Goal: Answer question/provide support: Share knowledge or assist other users

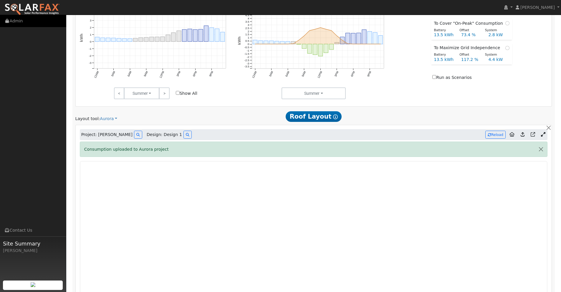
scroll to position [212, 0]
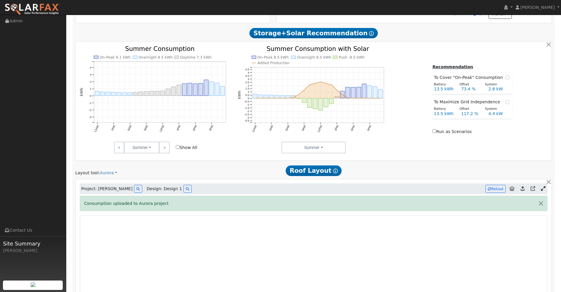
click at [45, 6] on img at bounding box center [31, 9] width 55 height 12
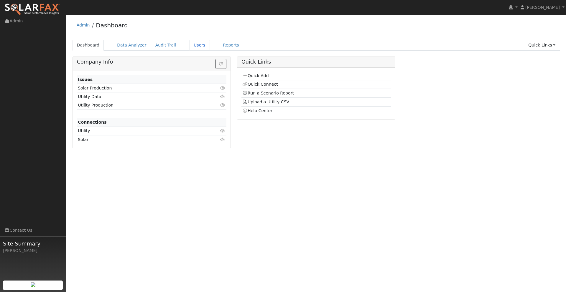
click at [193, 46] on link "Users" at bounding box center [199, 45] width 21 height 11
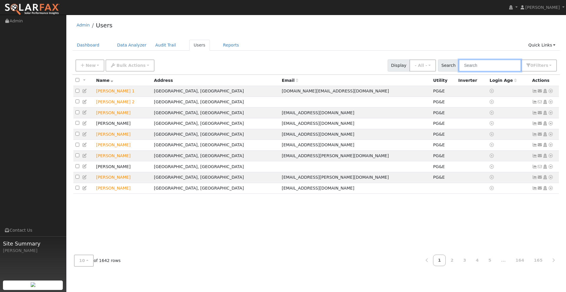
click at [481, 66] on input "text" at bounding box center [490, 66] width 62 height 12
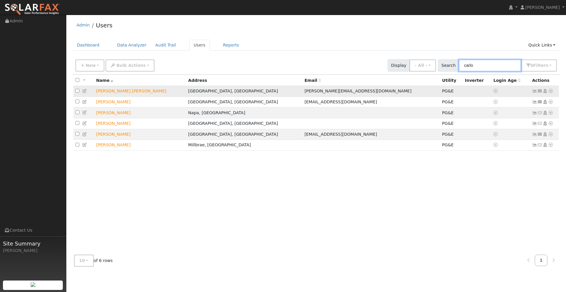
type input "carlo"
click at [552, 93] on icon at bounding box center [550, 91] width 5 height 4
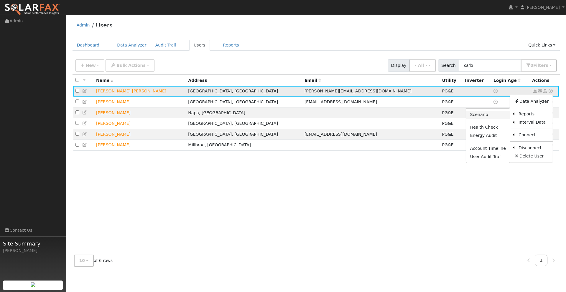
click at [492, 115] on link "Scenario" at bounding box center [488, 115] width 44 height 8
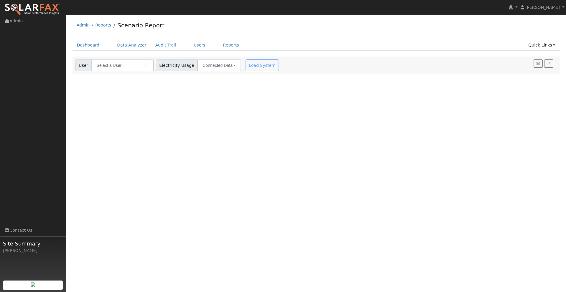
type input "[PERSON_NAME] [PERSON_NAME]"
